Goal: Subscribe to service/newsletter

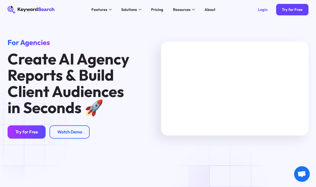
click at [26, 132] on div "Try for Free" at bounding box center [26, 132] width 23 height 5
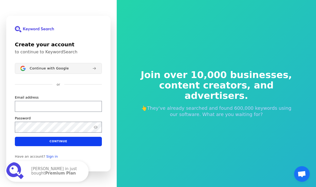
click at [58, 68] on span "Continue with Google" at bounding box center [49, 68] width 39 height 4
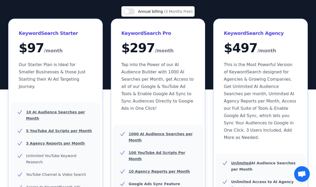
scroll to position [48, 0]
